Goal: Find specific page/section: Find specific page/section

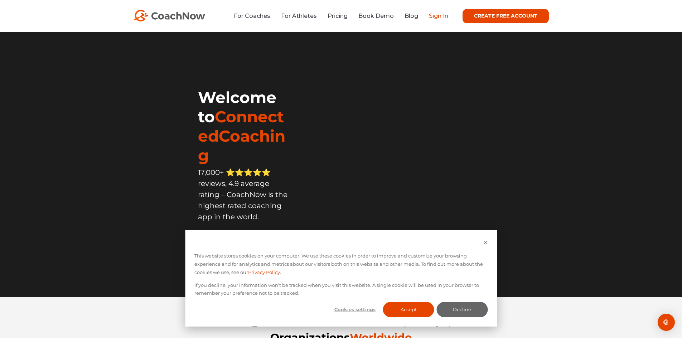
click at [442, 17] on link "Sign In" at bounding box center [438, 16] width 19 height 7
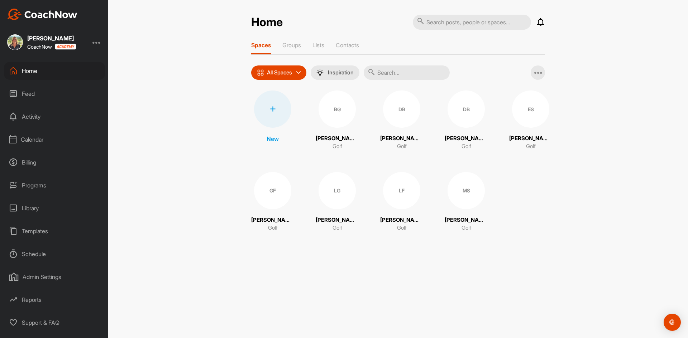
click at [40, 141] on div "Calendar" at bounding box center [54, 140] width 101 height 18
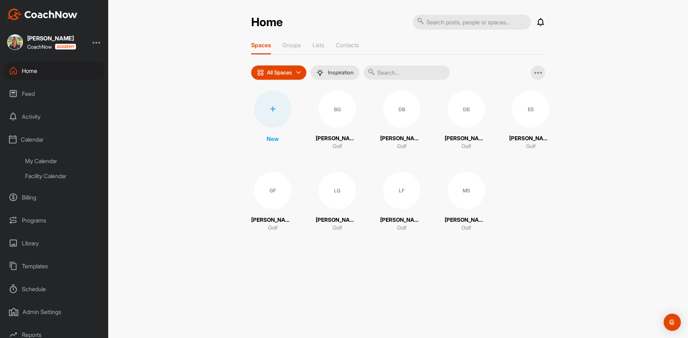
click at [53, 177] on div "Facility Calendar" at bounding box center [62, 176] width 85 height 15
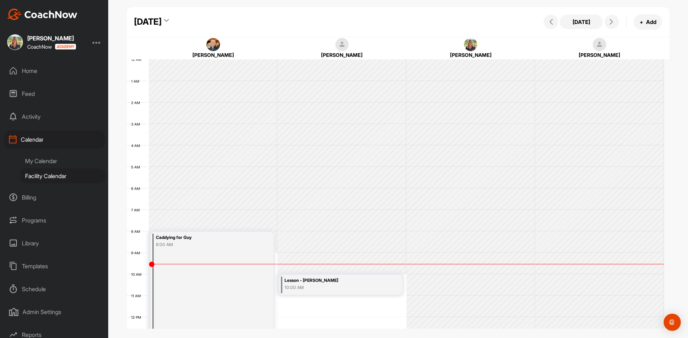
scroll to position [124, 0]
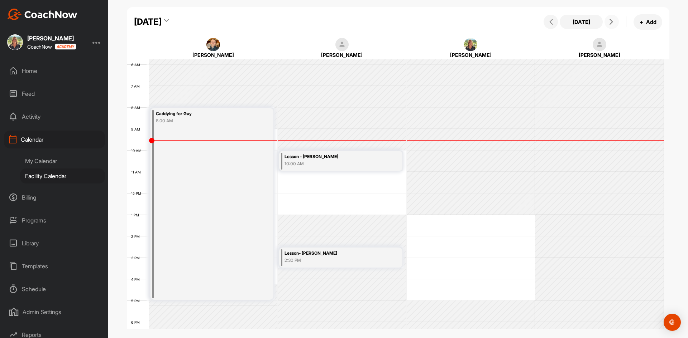
click at [614, 23] on icon at bounding box center [611, 22] width 6 height 6
